Goal: Find specific page/section: Find specific page/section

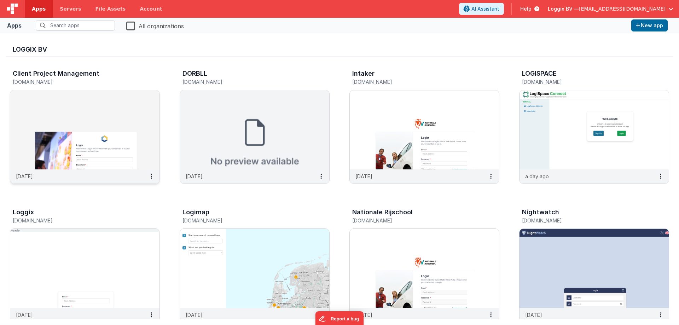
click at [137, 145] on img at bounding box center [84, 129] width 149 height 79
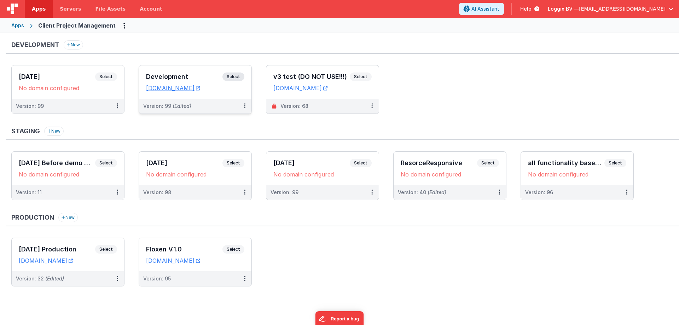
click at [224, 77] on span "Select" at bounding box center [234, 77] width 22 height 8
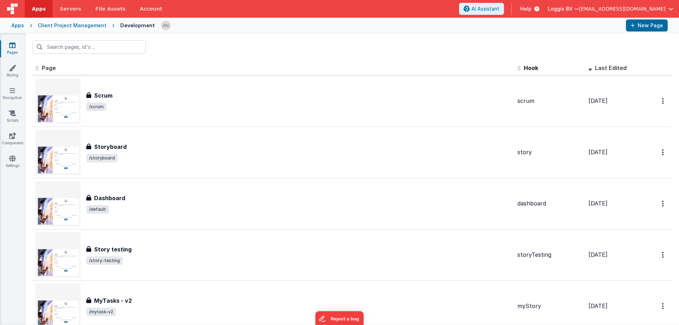
click at [238, 27] on div at bounding box center [391, 25] width 460 height 12
click at [13, 71] on link "Styling" at bounding box center [12, 71] width 25 height 14
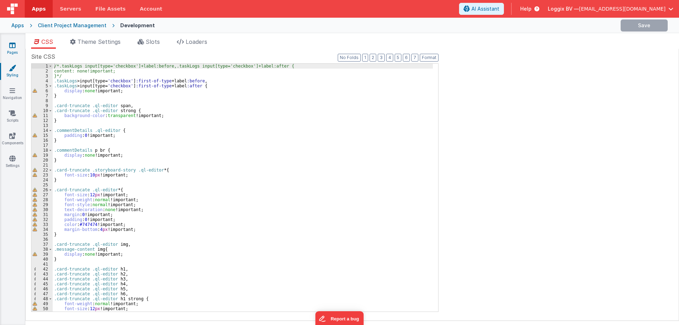
click at [17, 51] on link "Pages" at bounding box center [12, 49] width 25 height 14
